Goal: Task Accomplishment & Management: Manage account settings

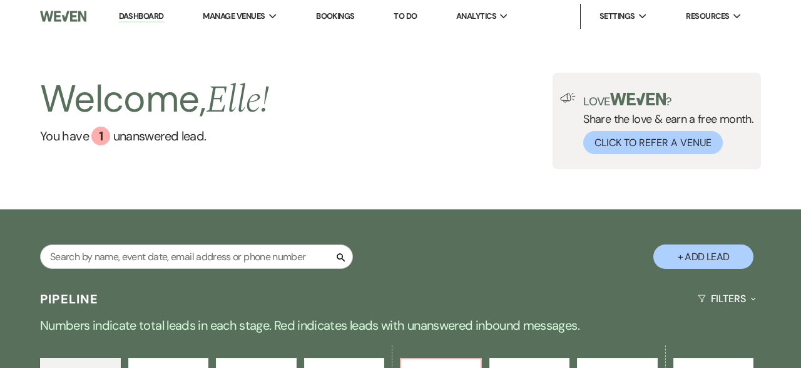
click at [346, 16] on link "Bookings" at bounding box center [335, 16] width 39 height 11
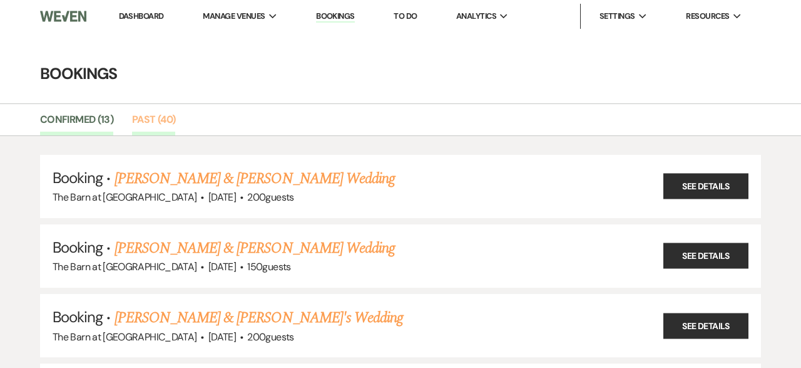
click at [157, 113] on link "Past (40)" at bounding box center [153, 123] width 43 height 24
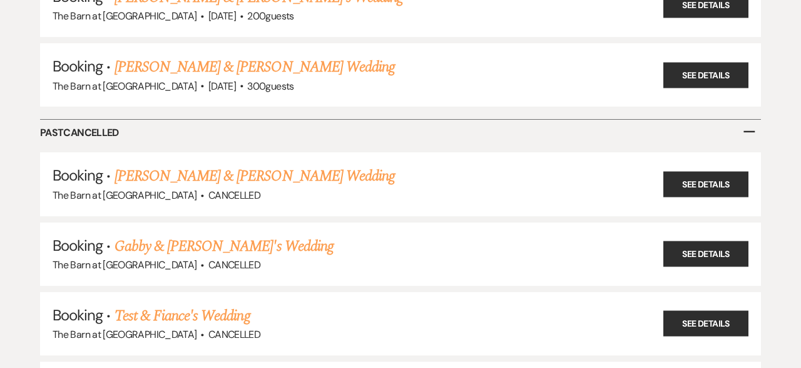
scroll to position [2759, 0]
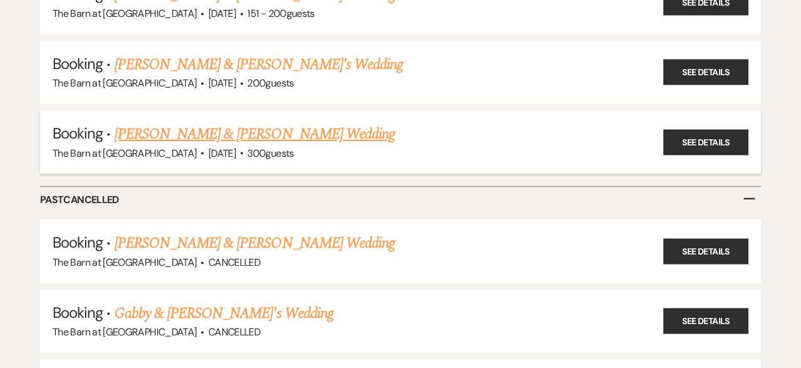
click at [251, 123] on link "[PERSON_NAME] & [PERSON_NAME] Wedding" at bounding box center [255, 134] width 280 height 23
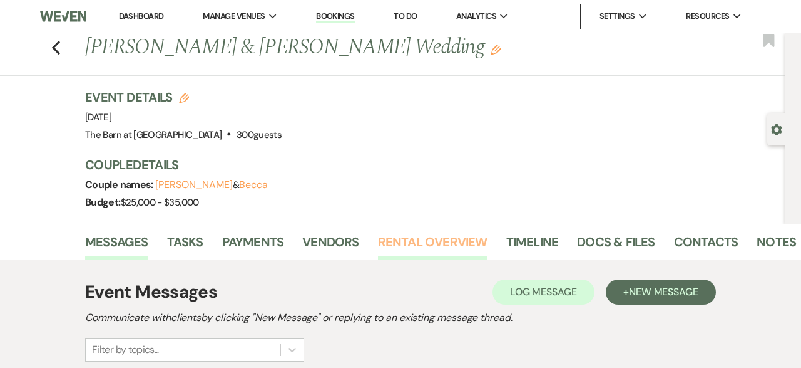
click at [421, 242] on link "Rental Overview" at bounding box center [433, 246] width 110 height 28
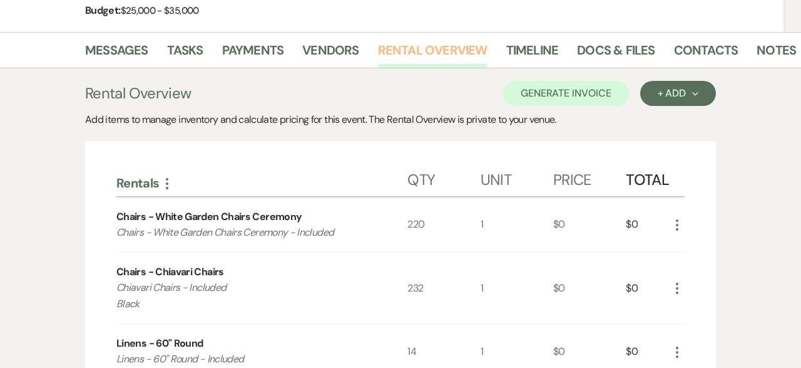
scroll to position [218, 0]
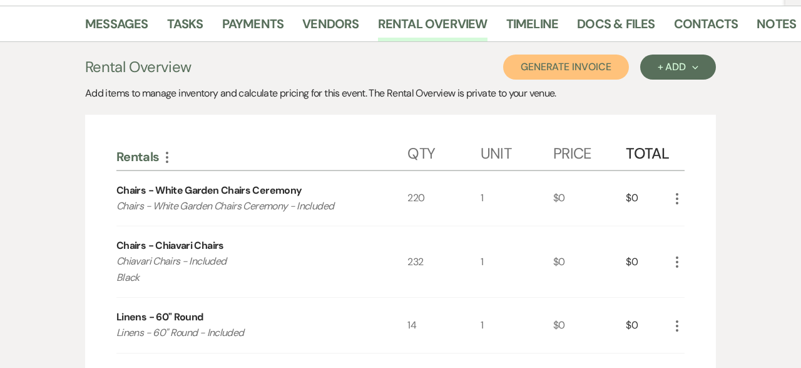
click at [567, 71] on button "Generate Invoice" at bounding box center [566, 66] width 126 height 25
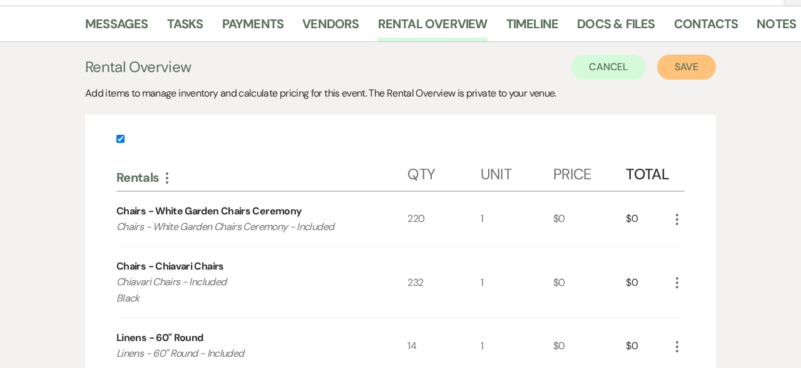
click at [689, 68] on button "Save" at bounding box center [686, 66] width 59 height 25
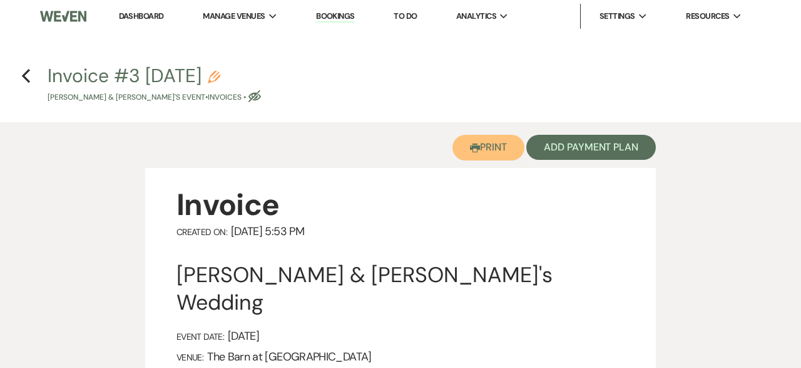
click at [490, 148] on button "Printer Print" at bounding box center [489, 148] width 72 height 26
